Goal: Use online tool/utility: Use online tool/utility

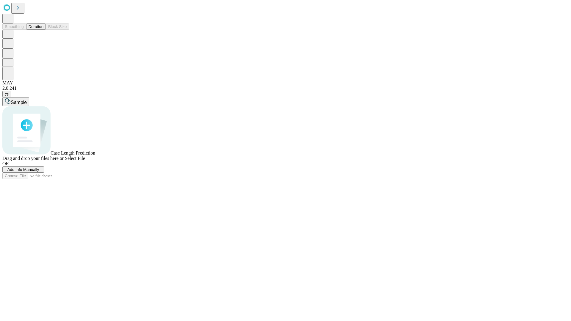
click at [43, 30] on button "Duration" at bounding box center [36, 26] width 20 height 6
click at [85, 161] on span "Select File" at bounding box center [75, 158] width 20 height 5
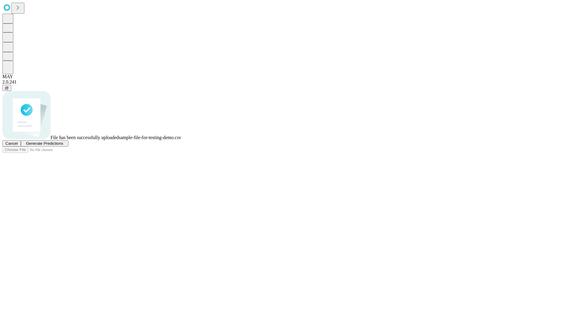
click at [63, 146] on span "Generate Predictions" at bounding box center [44, 143] width 37 height 4
